Goal: Information Seeking & Learning: Find specific fact

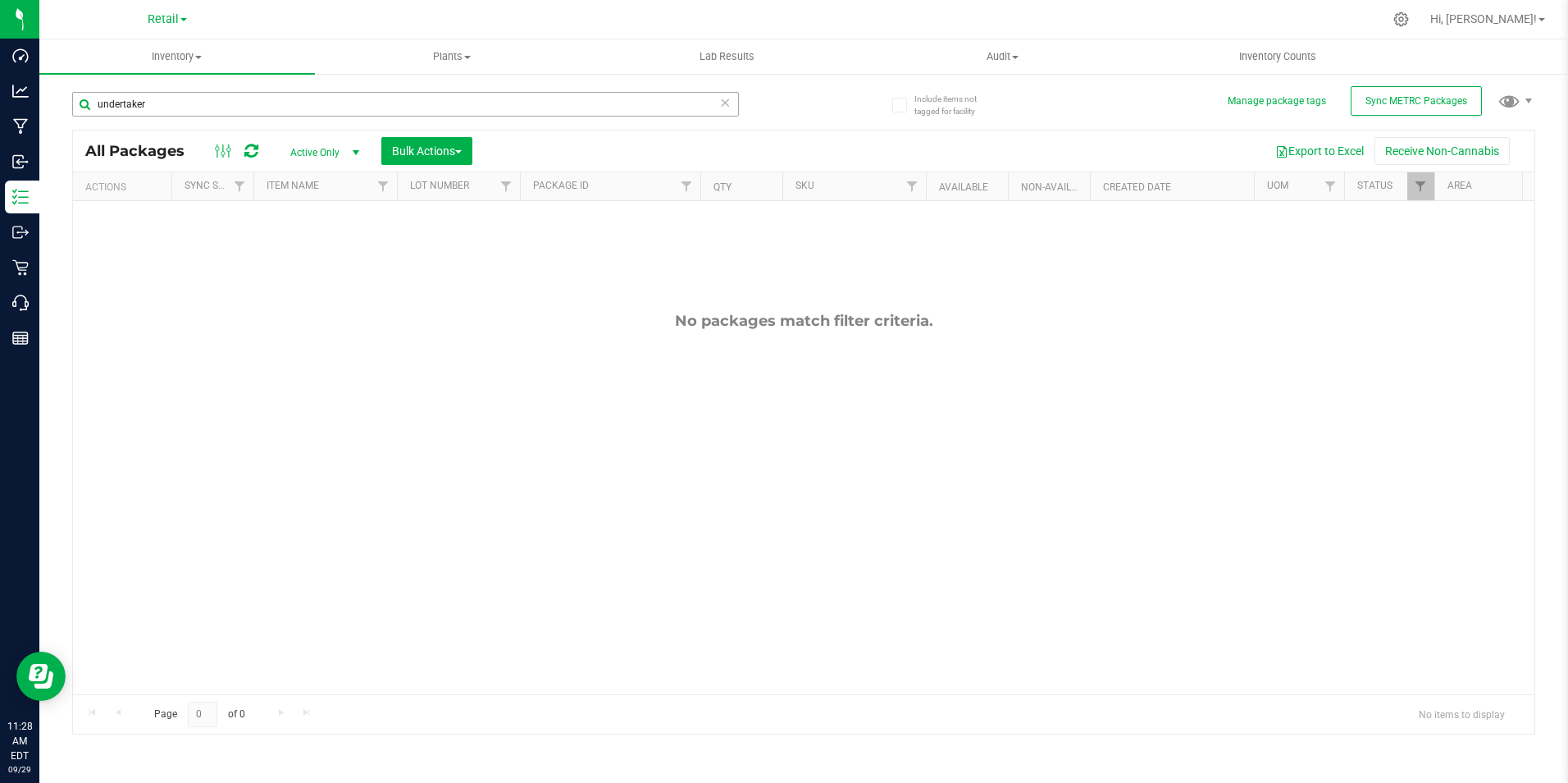
click at [193, 109] on input "undertaker" at bounding box center [405, 104] width 667 height 25
type input "u"
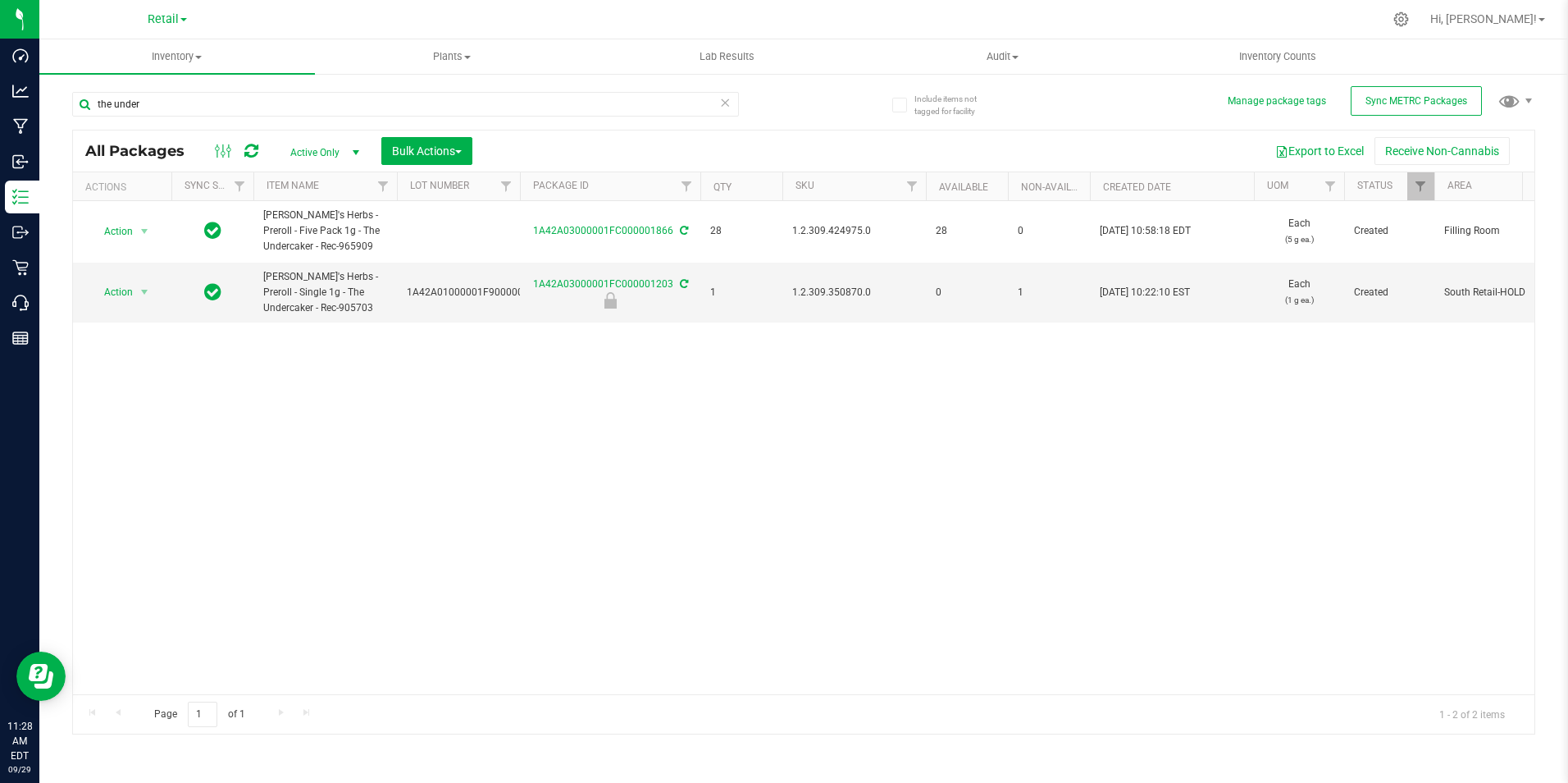
type input "the under"
click at [0, 66] on html "Dashboard Analytics Manufacturing Inbound Inventory Outbound Retail Call Center…" at bounding box center [784, 391] width 1568 height 783
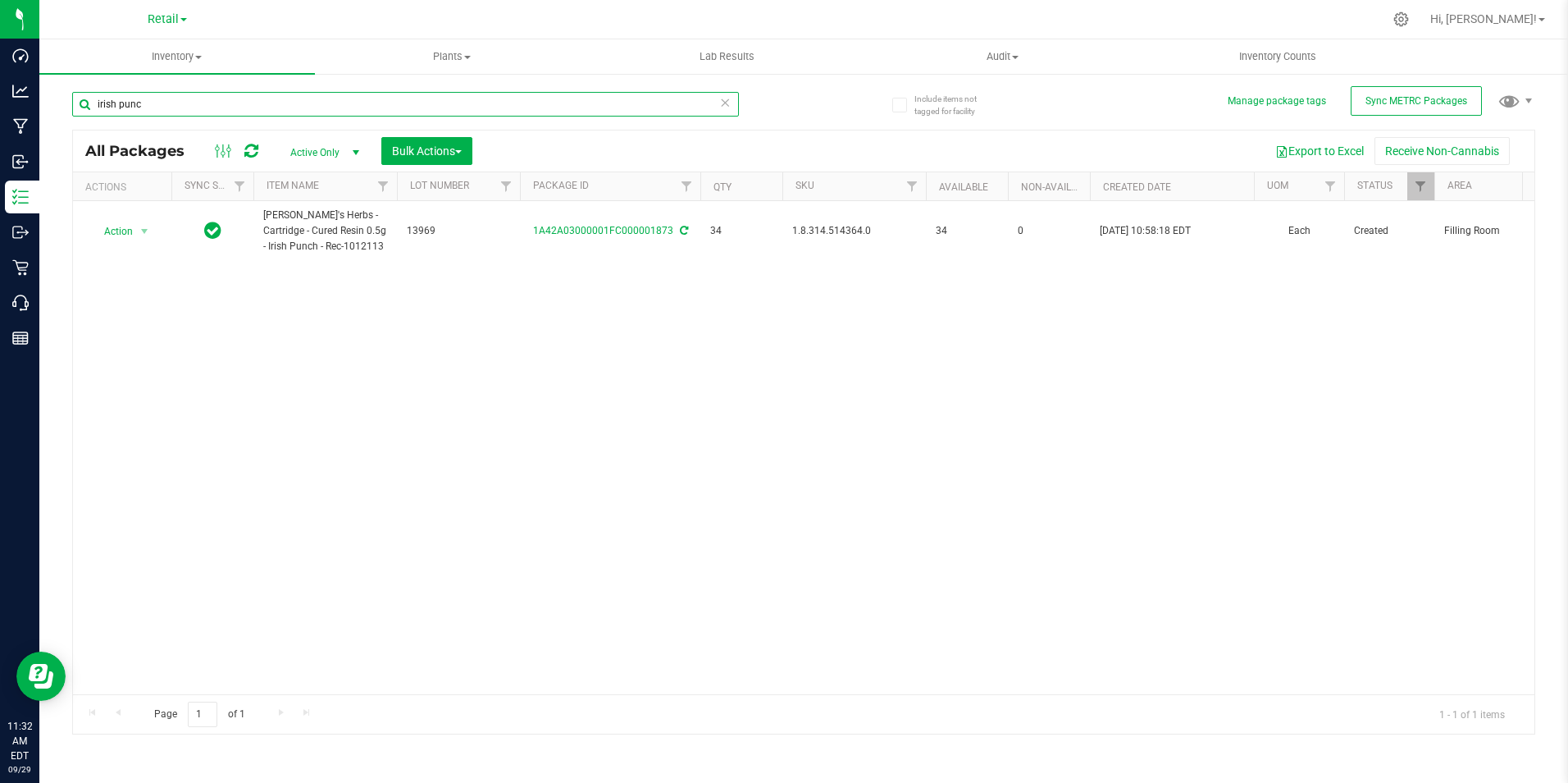
type input "irish punc"
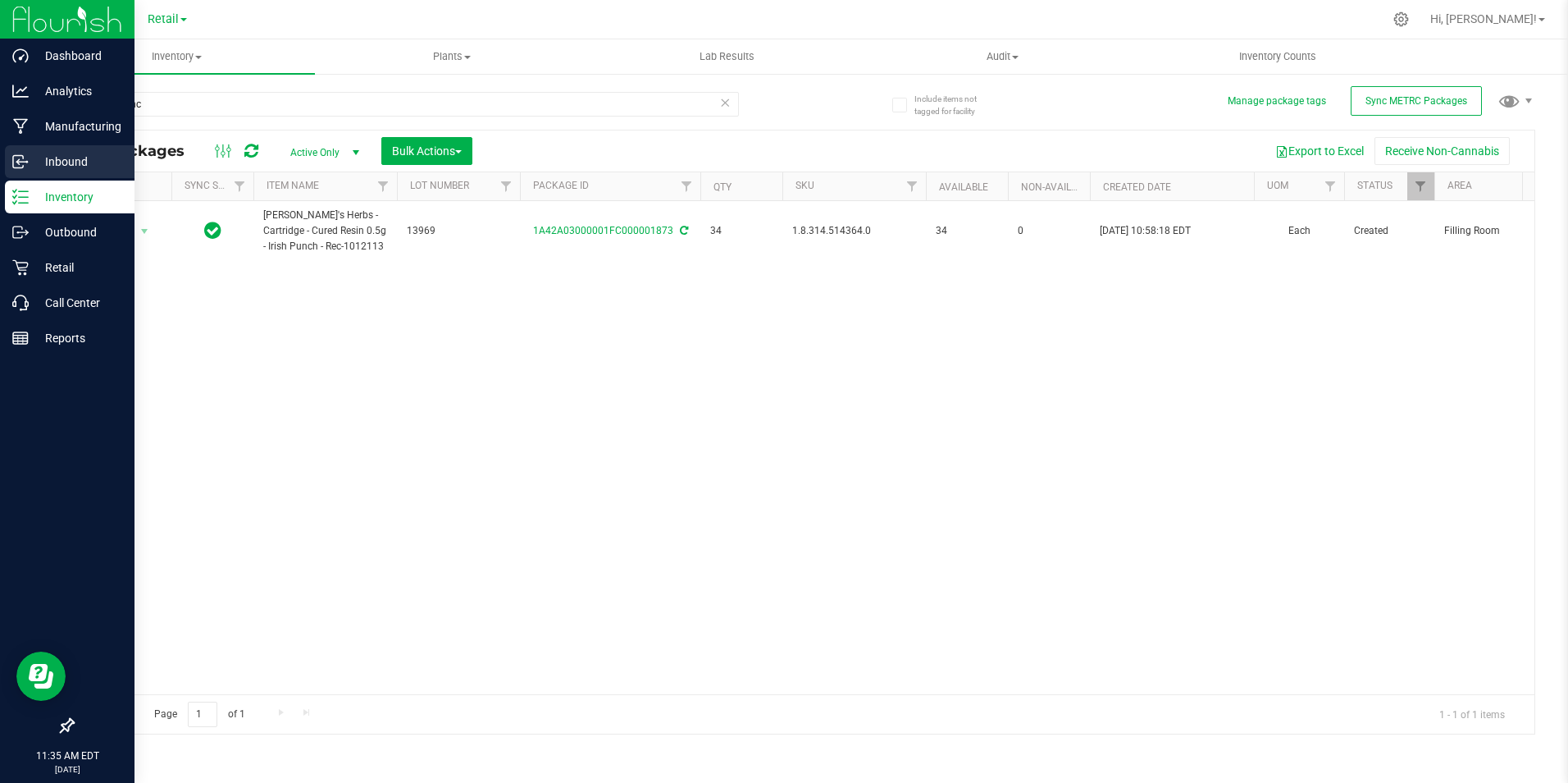
click at [57, 159] on p "Inbound" at bounding box center [78, 162] width 98 height 20
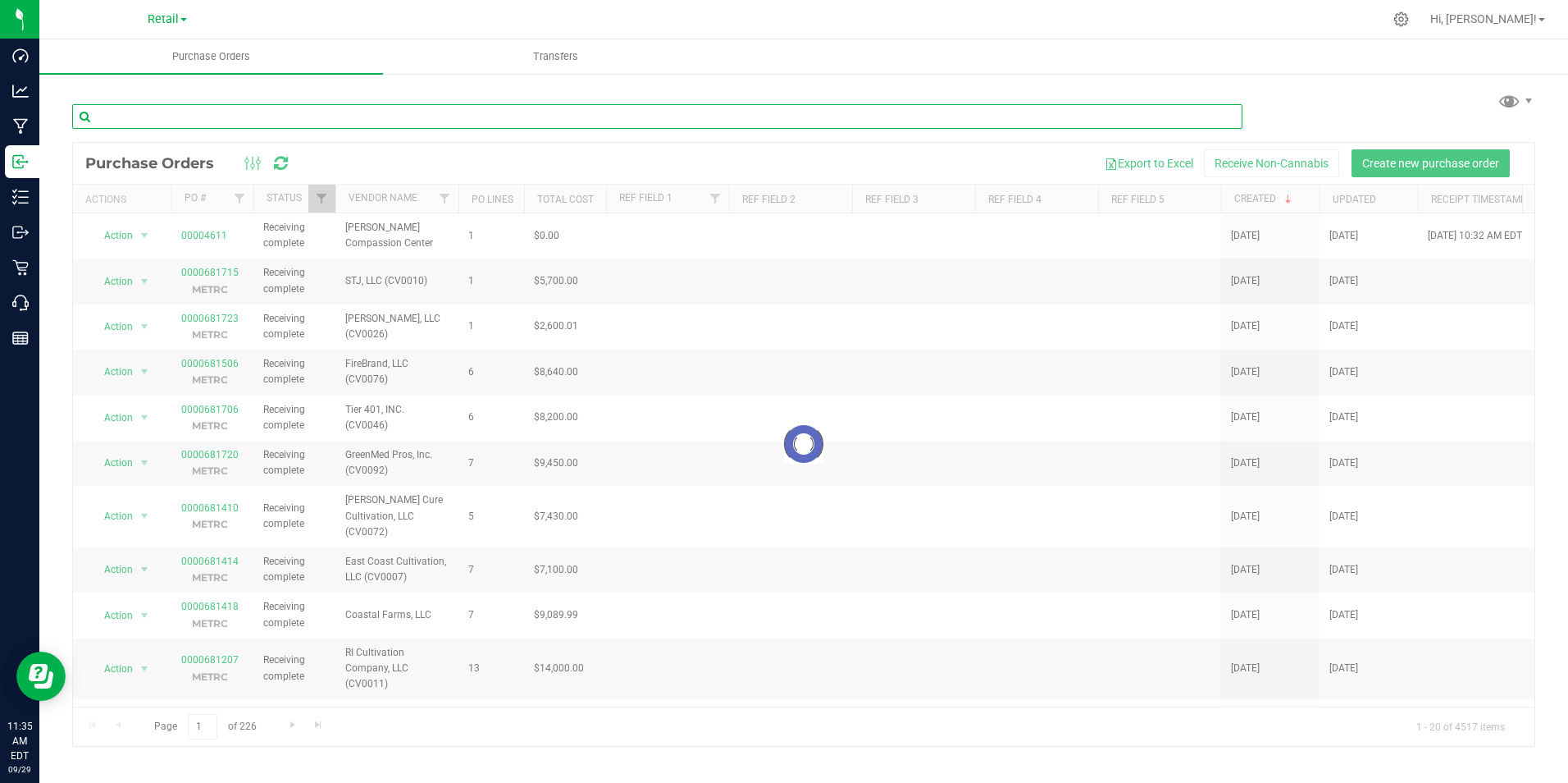
click at [163, 117] on input "text" at bounding box center [657, 117] width 1170 height 25
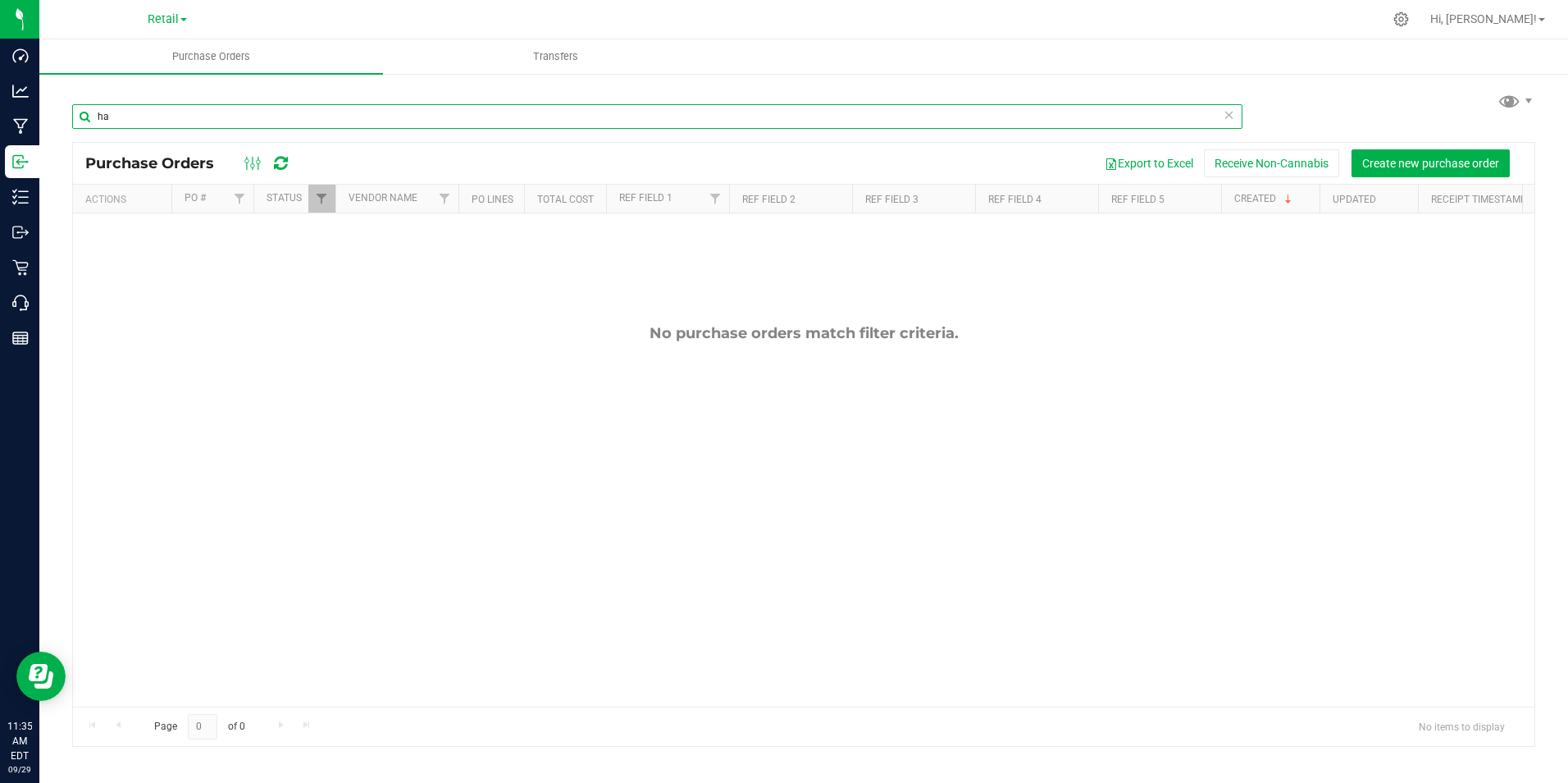
type input "h"
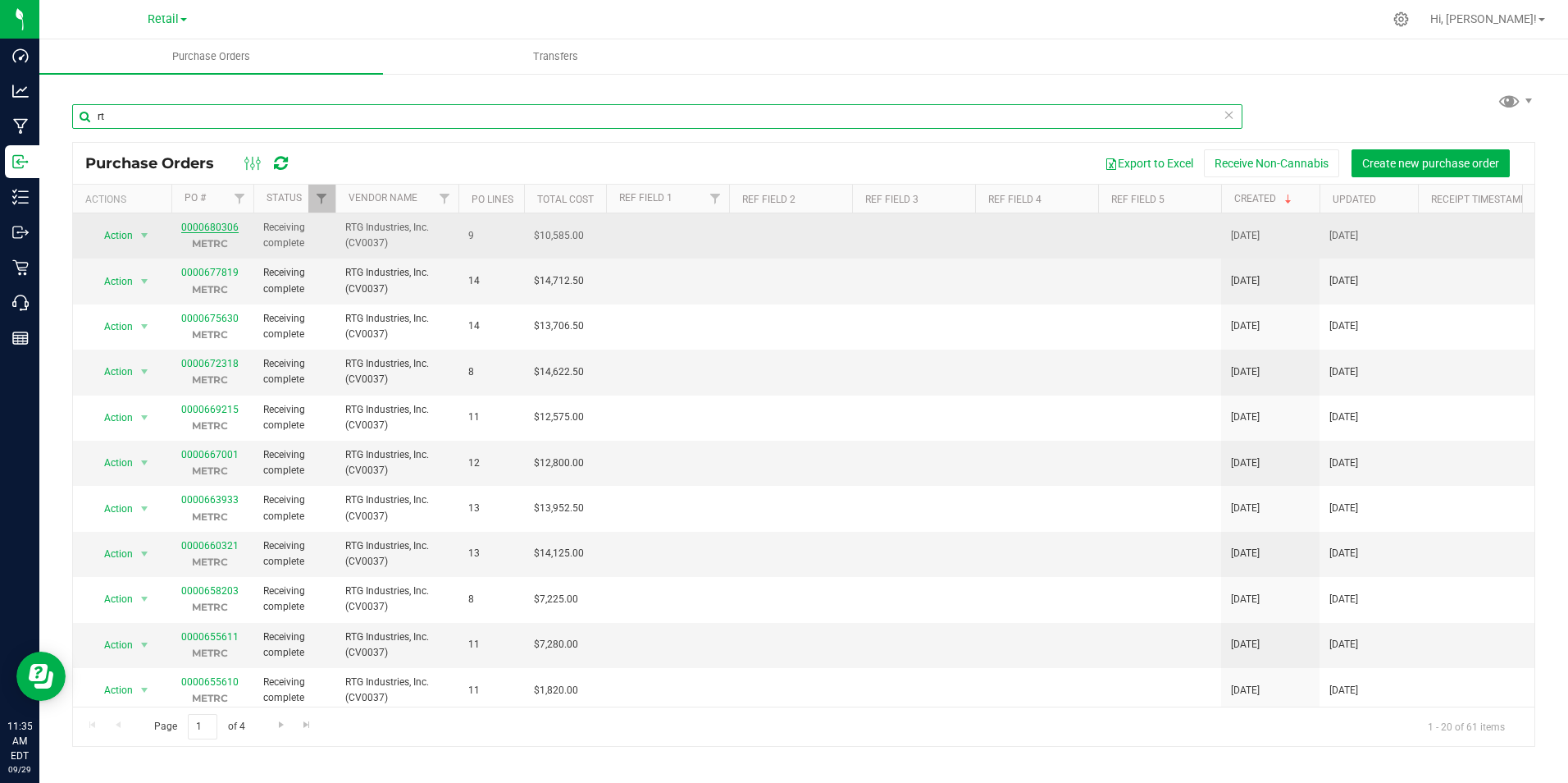
type input "rt"
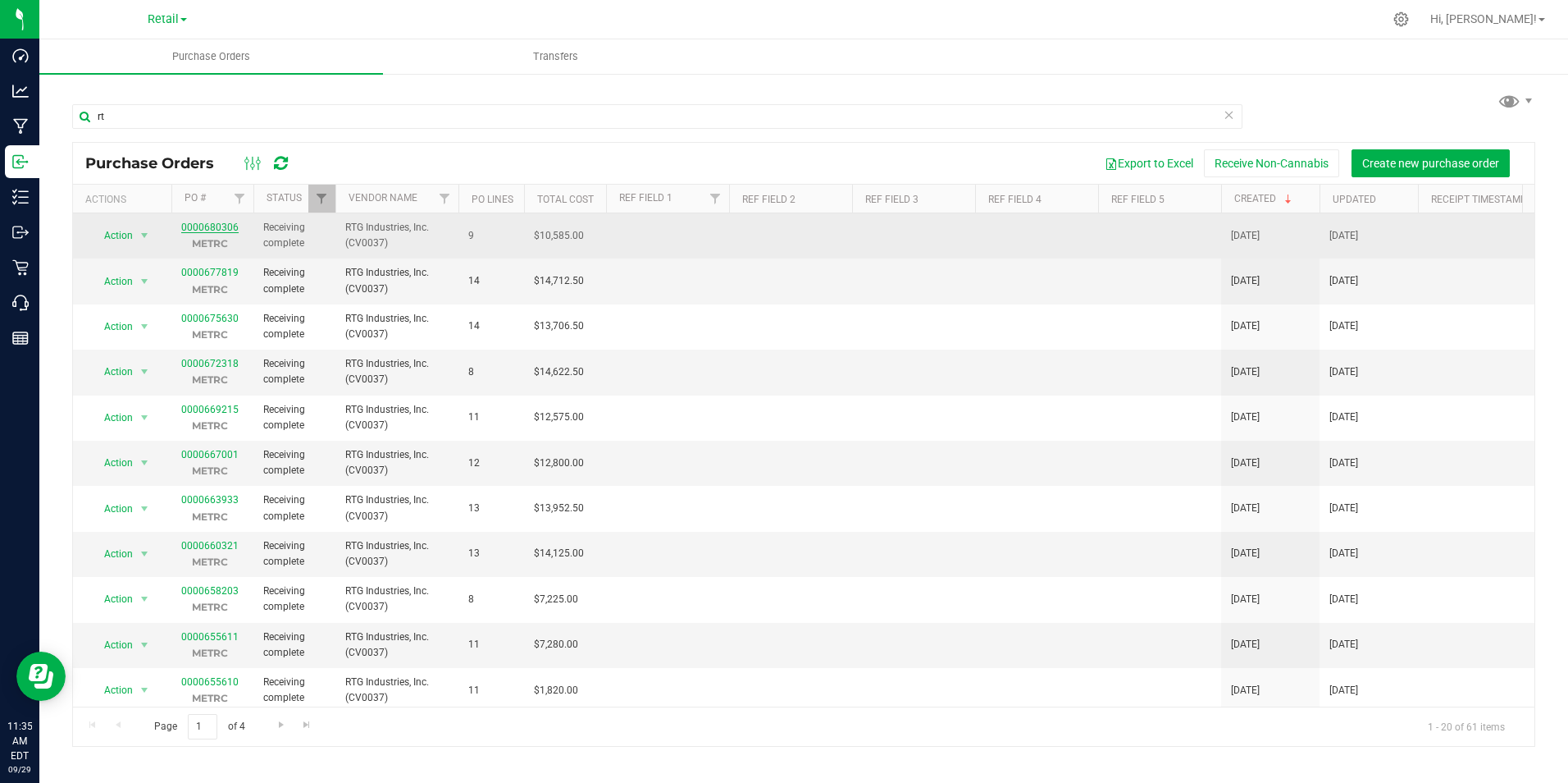
click at [216, 223] on link "0000680306" at bounding box center [210, 227] width 57 height 12
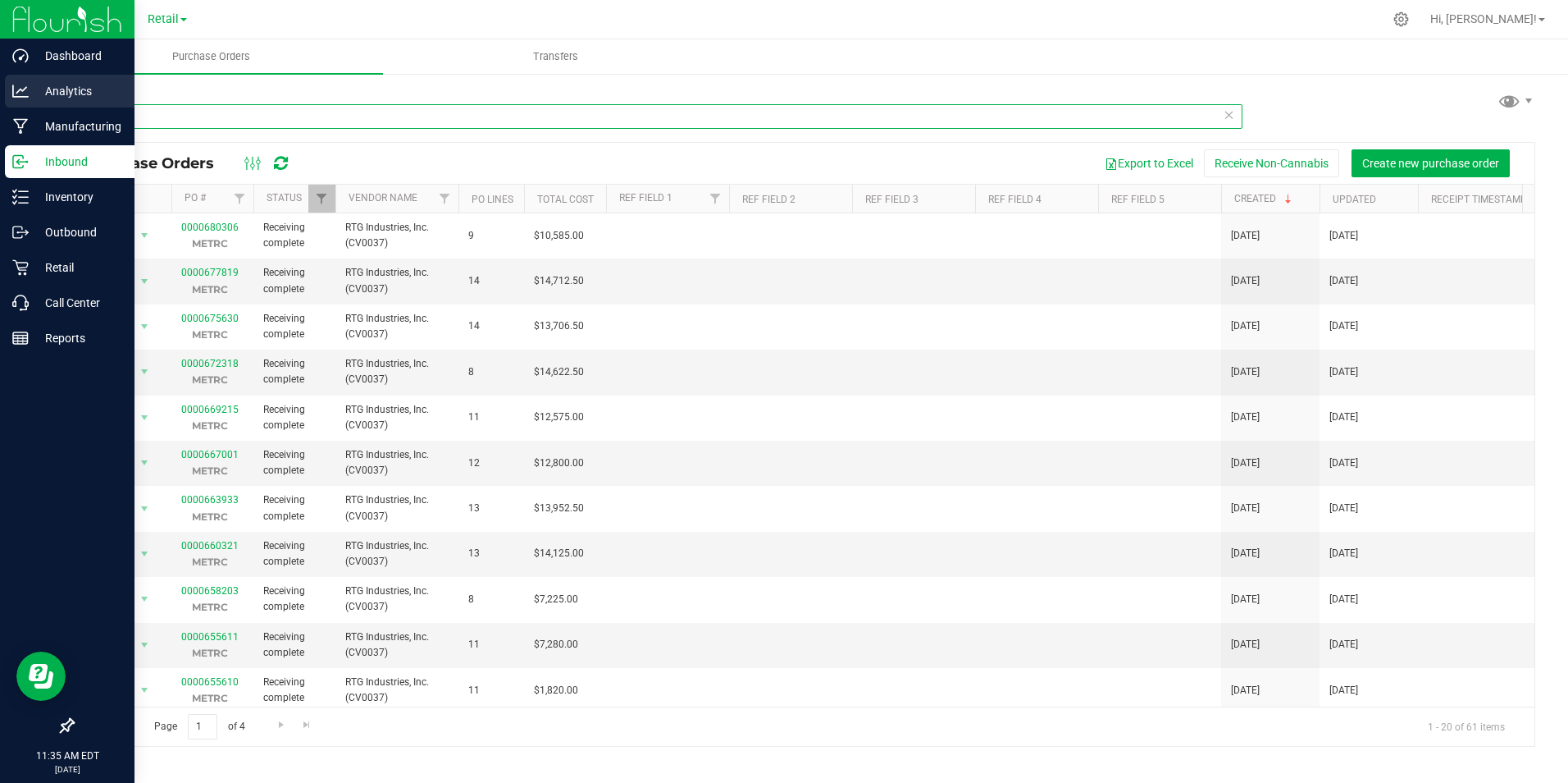
drag, startPoint x: 170, startPoint y: 123, endPoint x: 104, endPoint y: 96, distance: 71.3
click at [36, 121] on div "Dashboard Analytics Manufacturing Inbound Inventory Outbound Retail Call Center…" at bounding box center [784, 391] width 1568 height 783
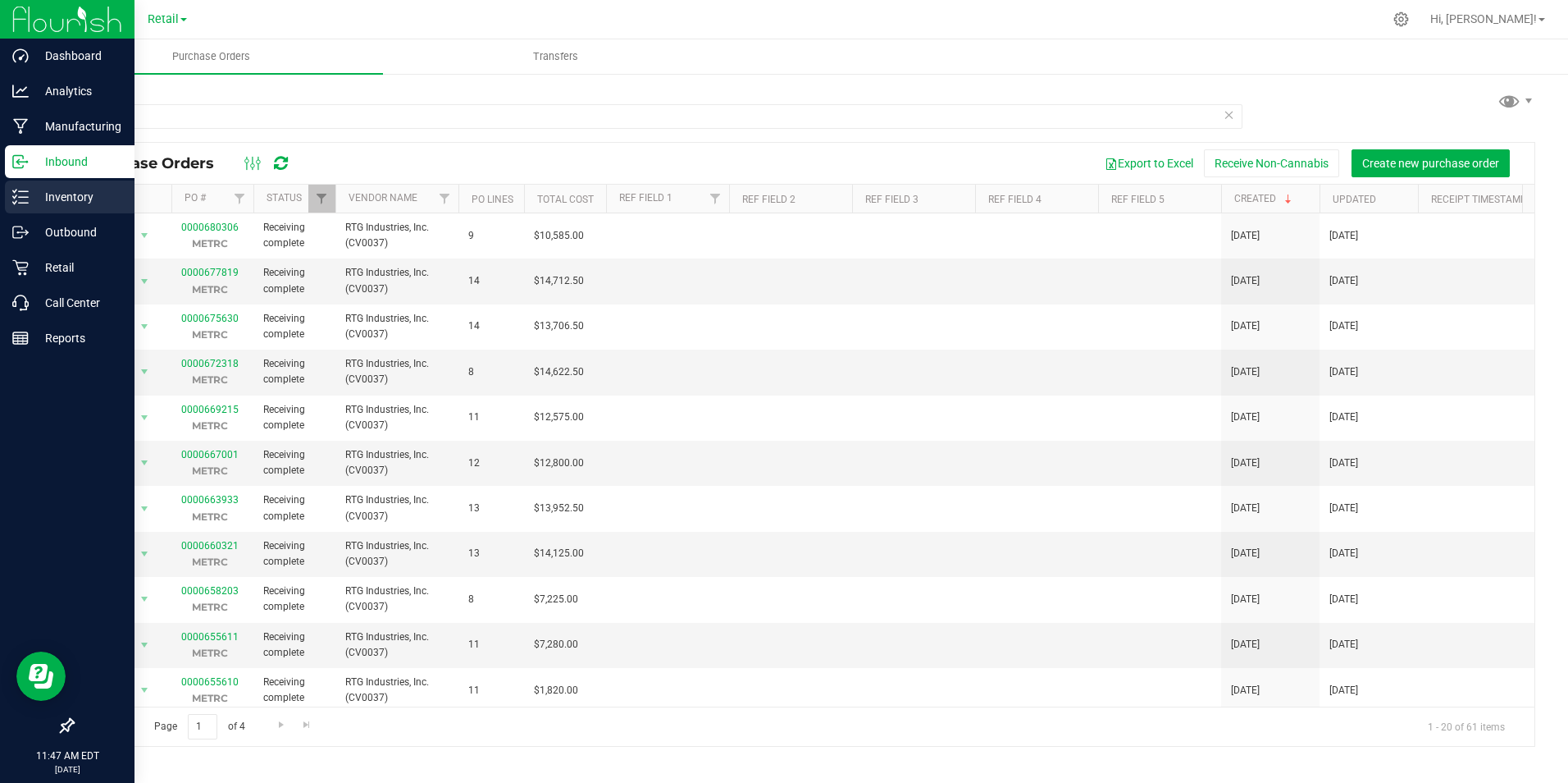
click at [58, 196] on p "Inventory" at bounding box center [78, 197] width 98 height 20
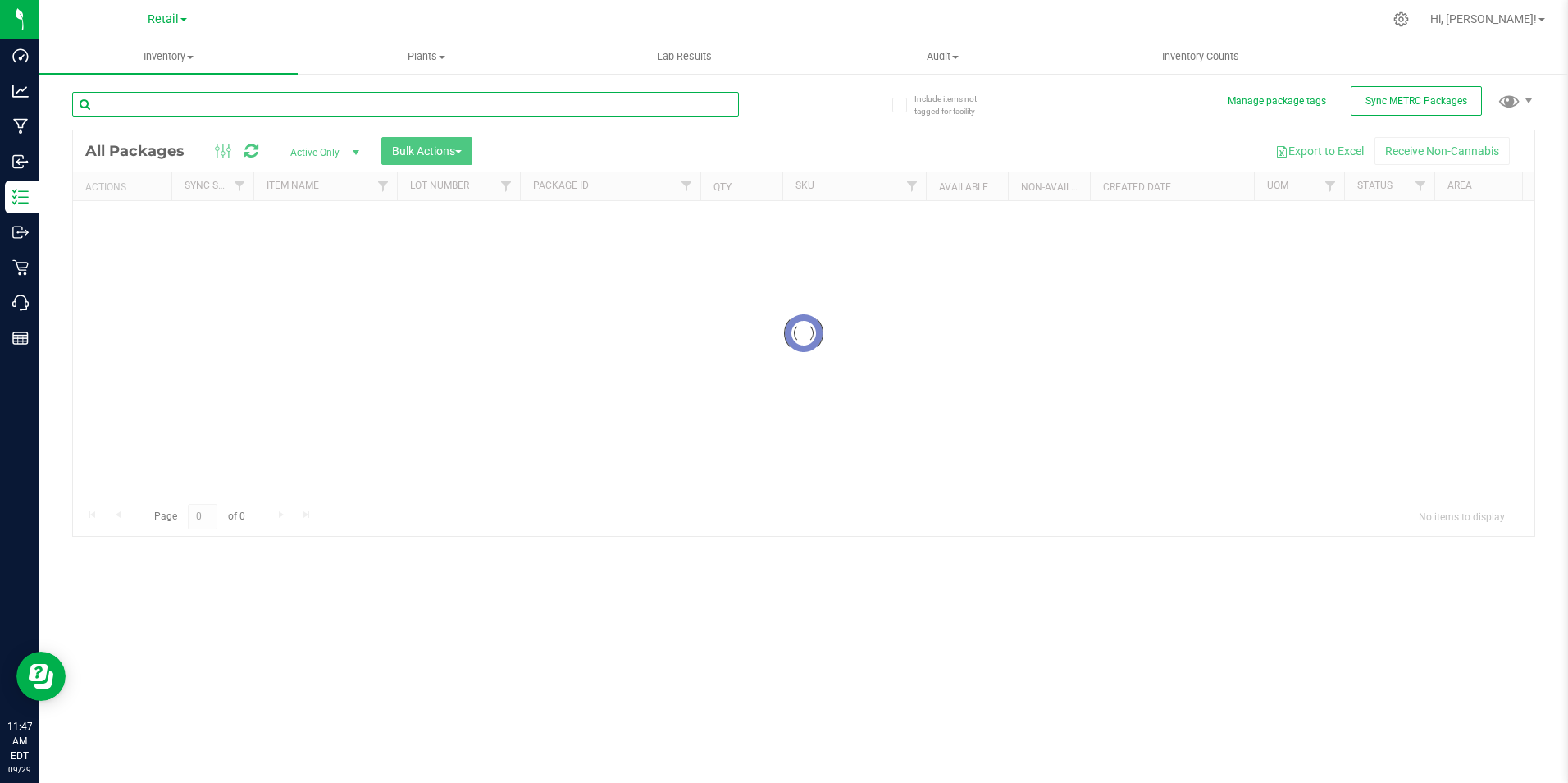
click at [187, 104] on div "Inventory All packages All inventory Waste log Create inventory Plants All plan…" at bounding box center [803, 411] width 1529 height 744
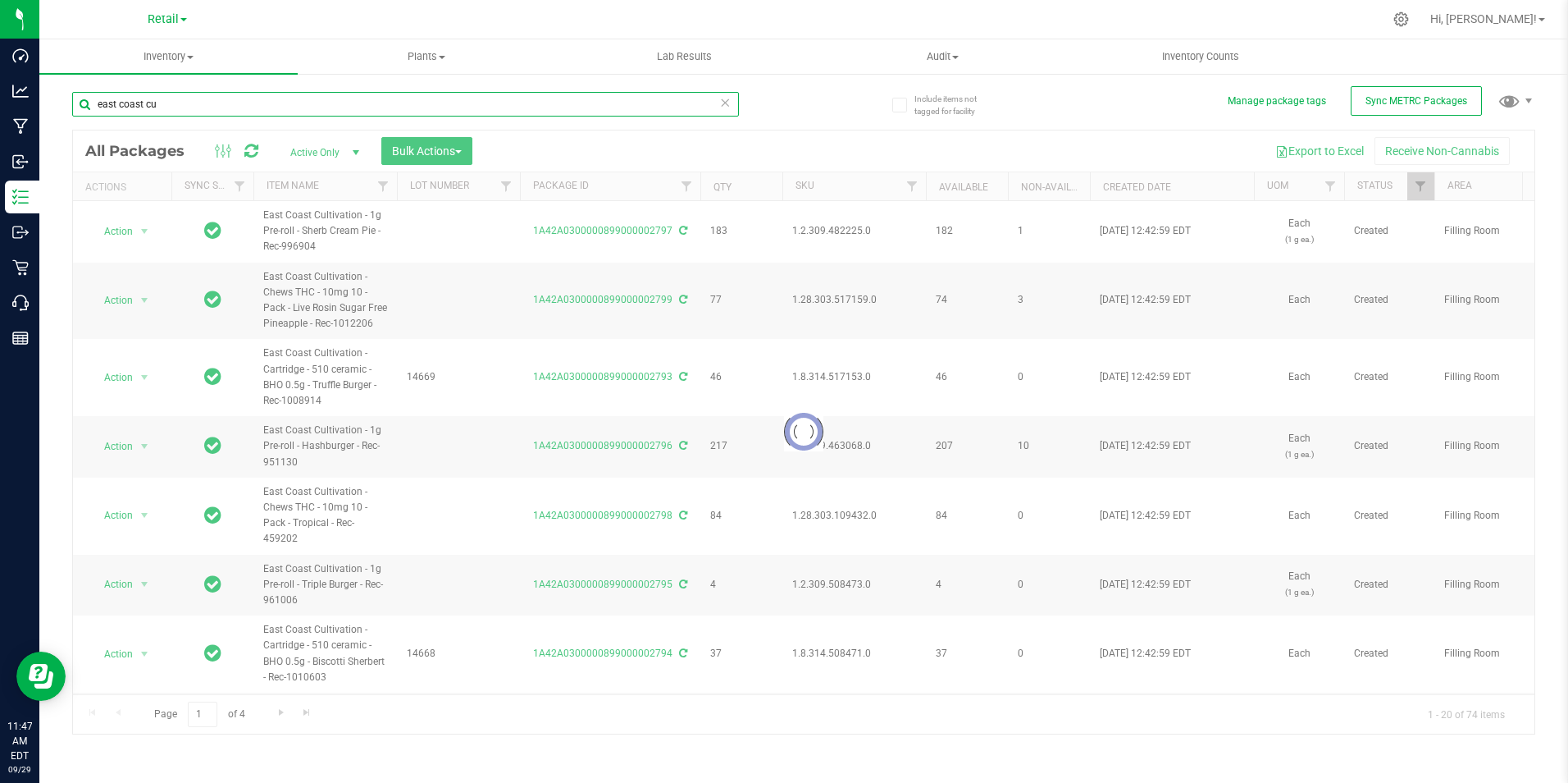
type input "east coast cu"
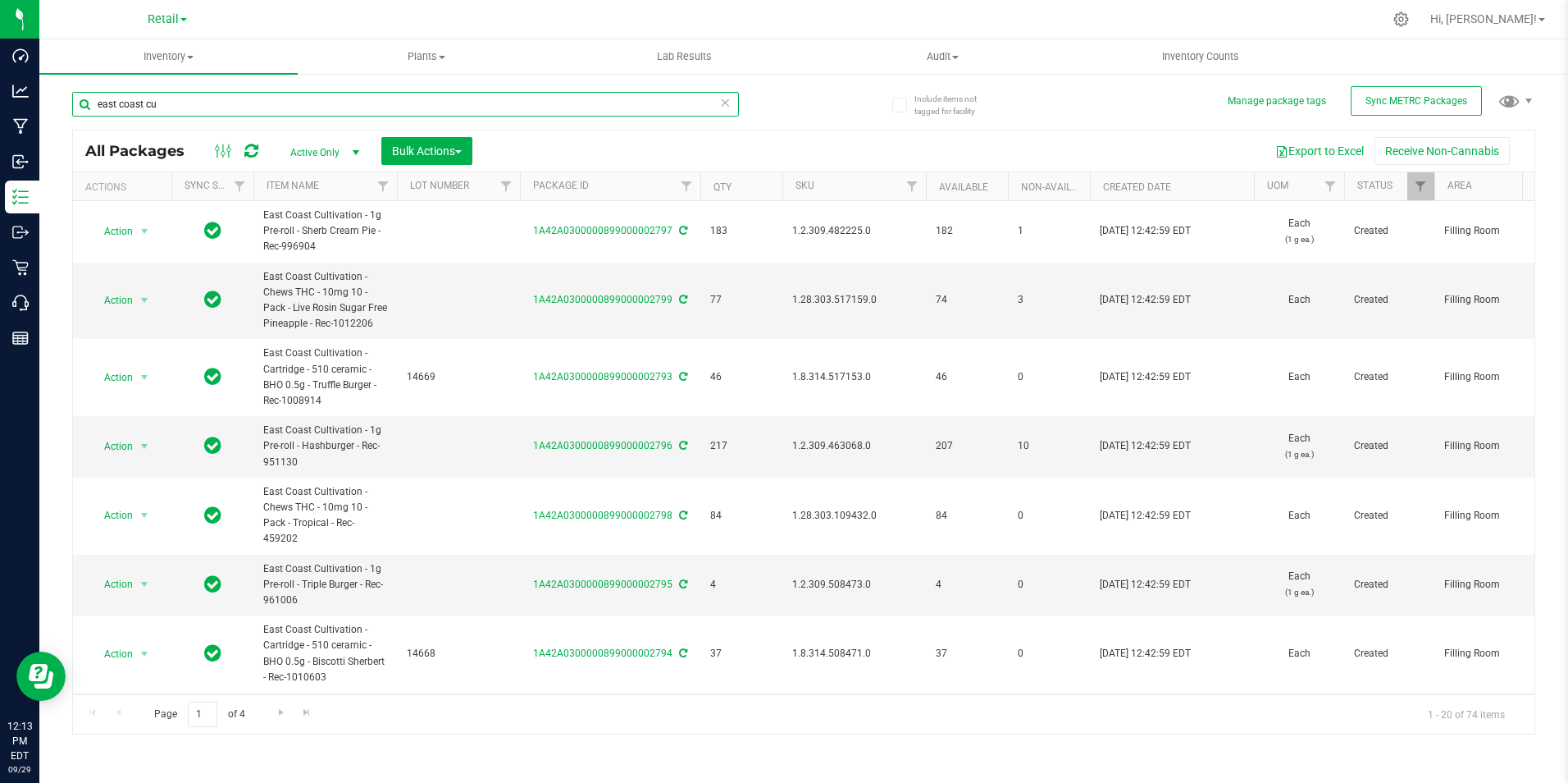
drag, startPoint x: 174, startPoint y: 111, endPoint x: 227, endPoint y: 80, distance: 61.4
click at [0, 86] on html "Dashboard Analytics Manufacturing Inbound Inventory Outbound Retail Call Center…" at bounding box center [784, 391] width 1568 height 783
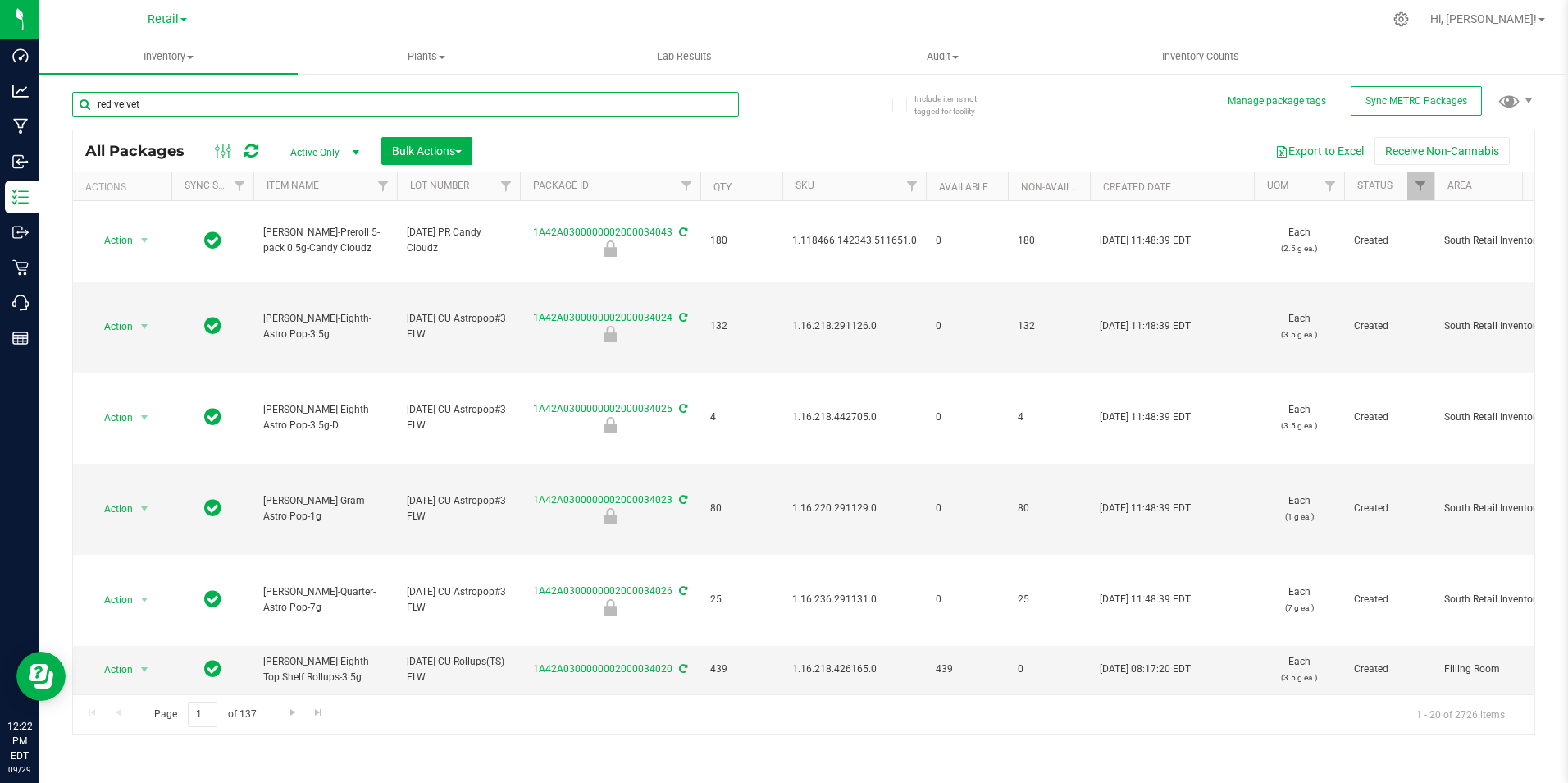
type input "red velvet"
